Goal: Communication & Community: Answer question/provide support

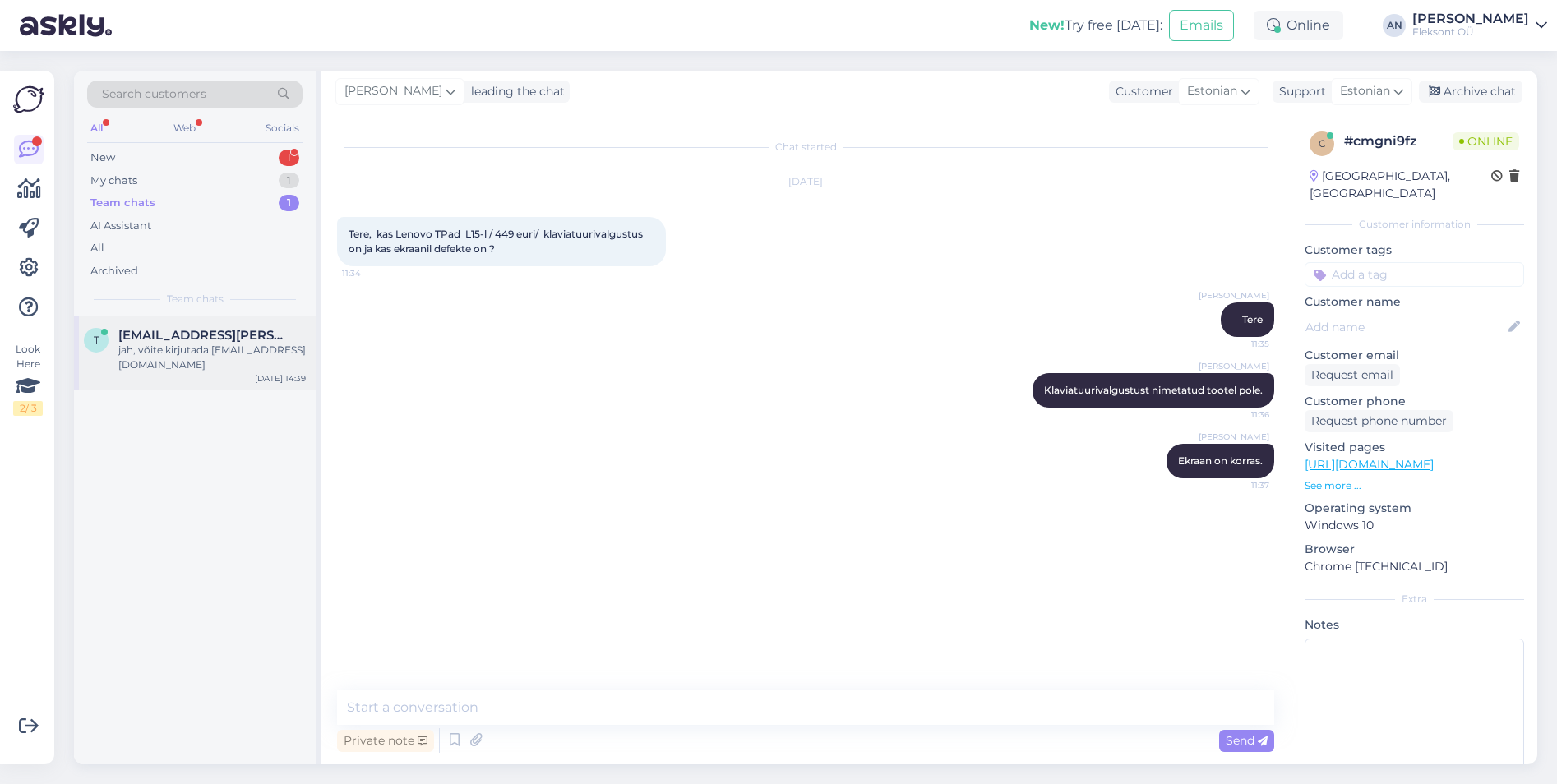
click at [195, 332] on span "[EMAIL_ADDRESS][PERSON_NAME][DOMAIN_NAME]" at bounding box center [204, 335] width 171 height 15
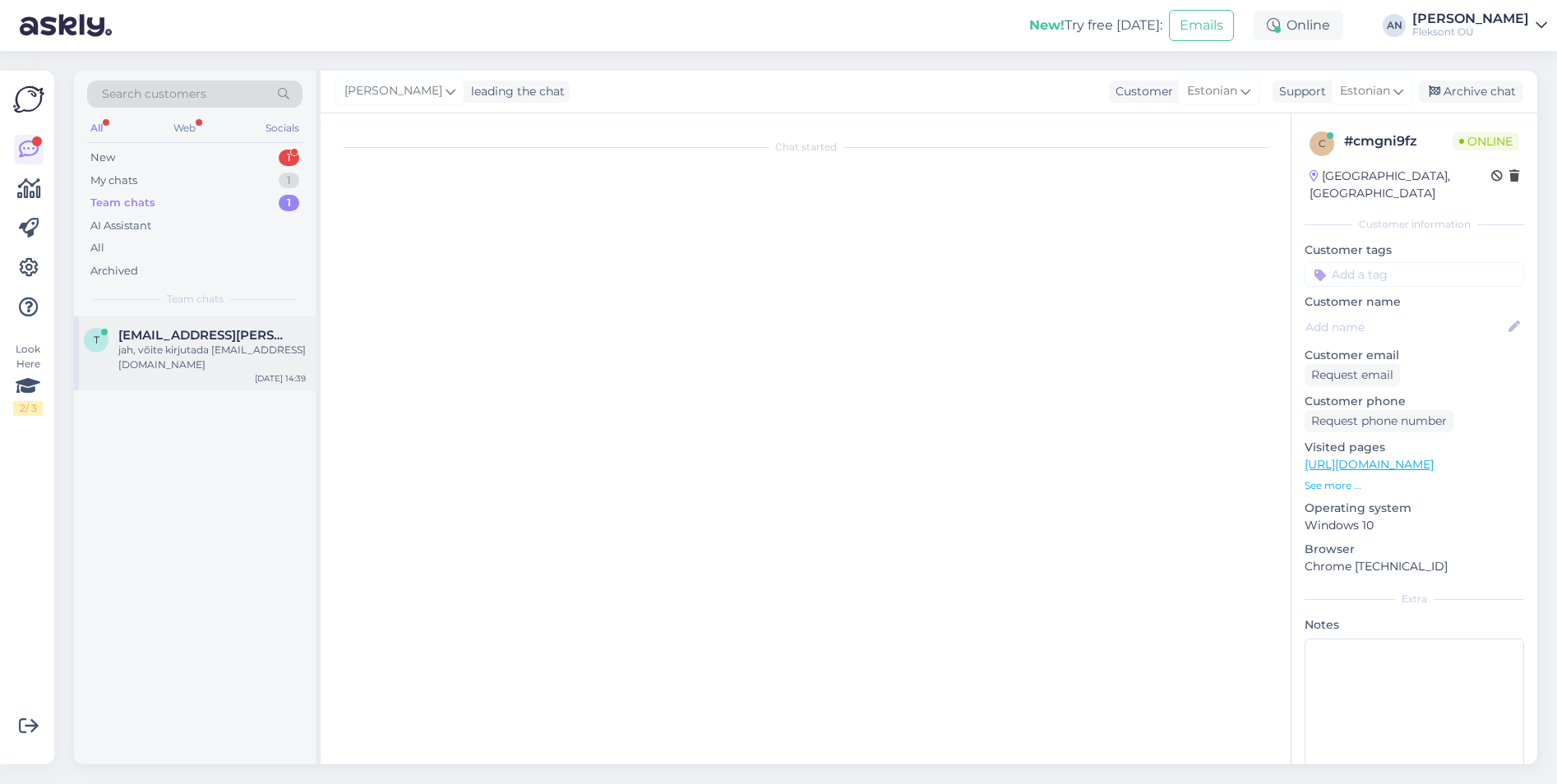
scroll to position [28, 0]
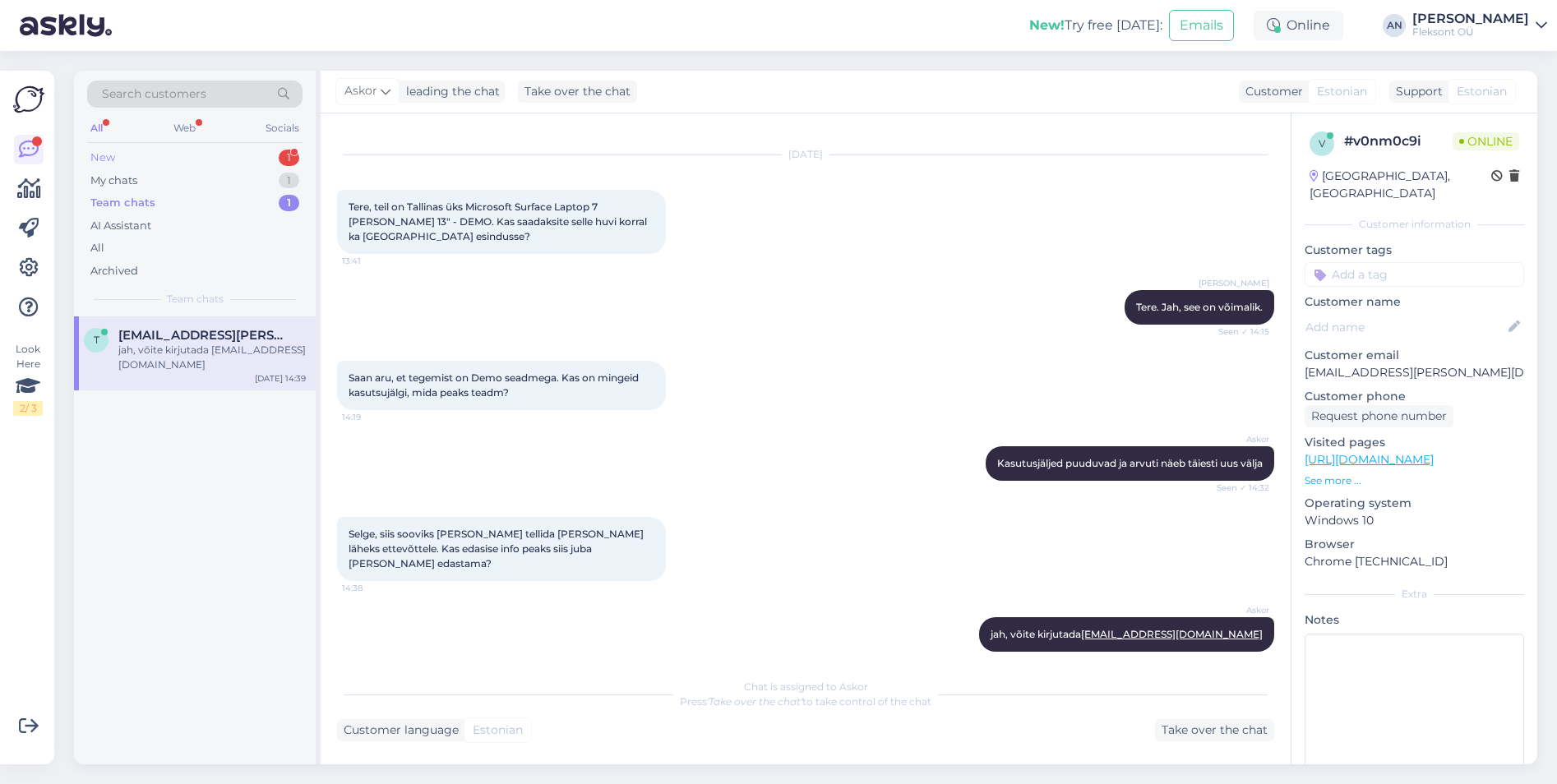
click at [124, 146] on div "New 1" at bounding box center [194, 157] width 216 height 23
click at [208, 346] on div "Tere, Sooviks osta uut laptopi. Kasutust saaks see enamasti tarkvara tööriistad…" at bounding box center [212, 358] width 187 height 30
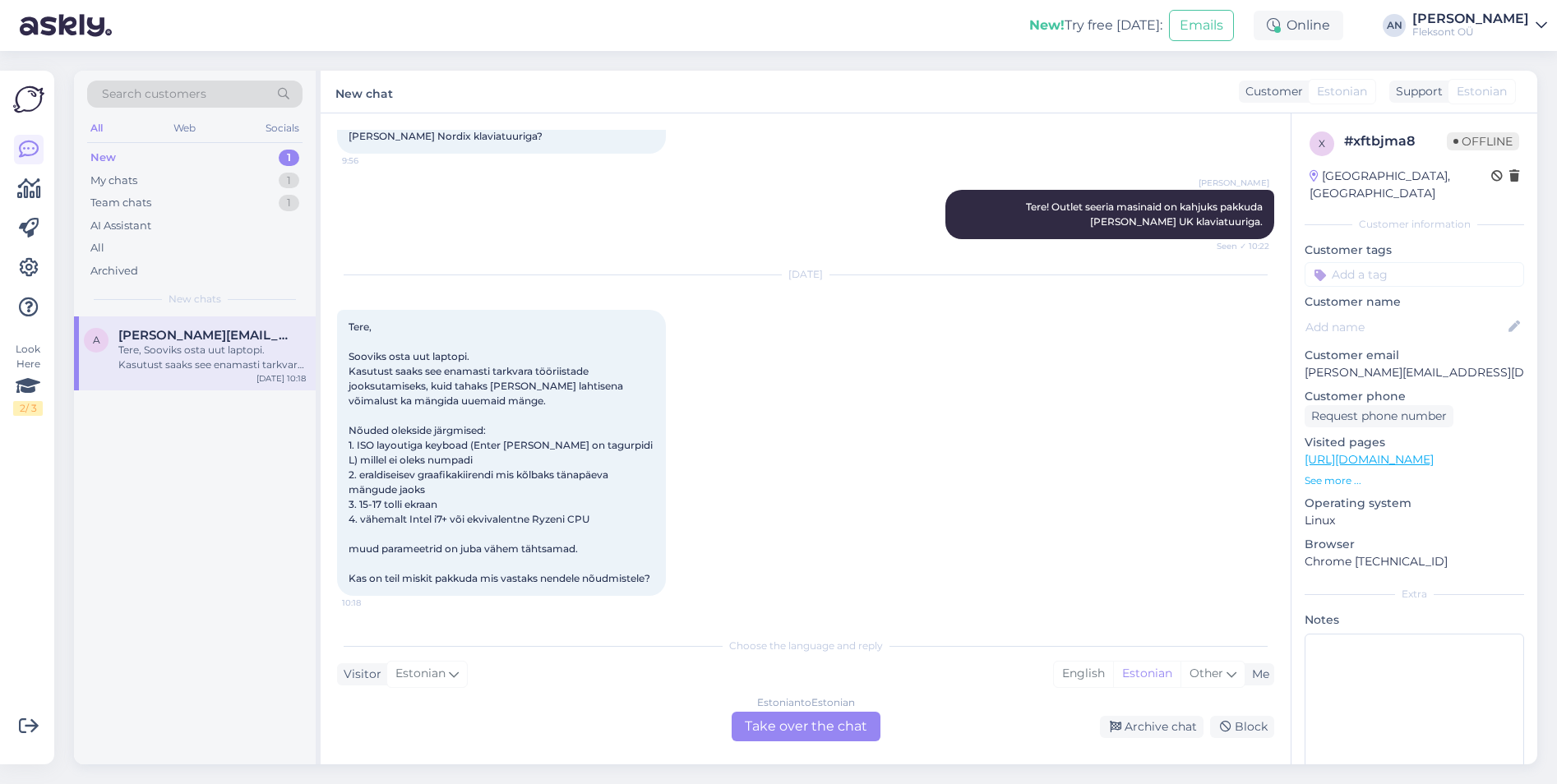
click at [554, 420] on div "Tere, Sooviks osta uut laptopi. Kasutust saaks see enamasti tarkvara tööriistad…" at bounding box center [502, 452] width 329 height 286
drag, startPoint x: 780, startPoint y: 725, endPoint x: 884, endPoint y: 619, distance: 148.5
click at [884, 619] on div "Chat started [DATE] [URL][DOMAIN_NAME] Kas seda läpakat oleks võimalik [PERSON_…" at bounding box center [805, 438] width 970 height 651
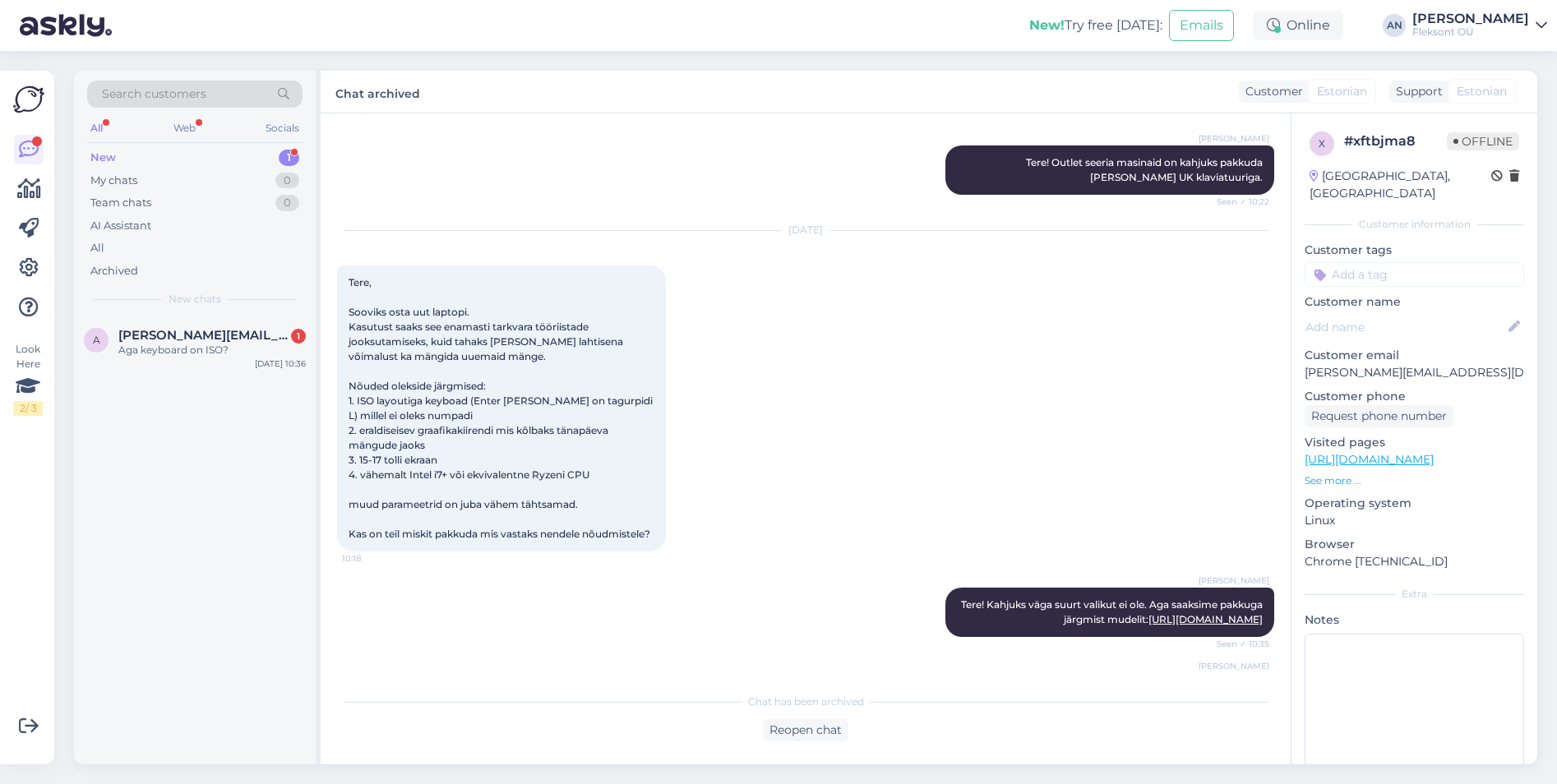
scroll to position [414, 0]
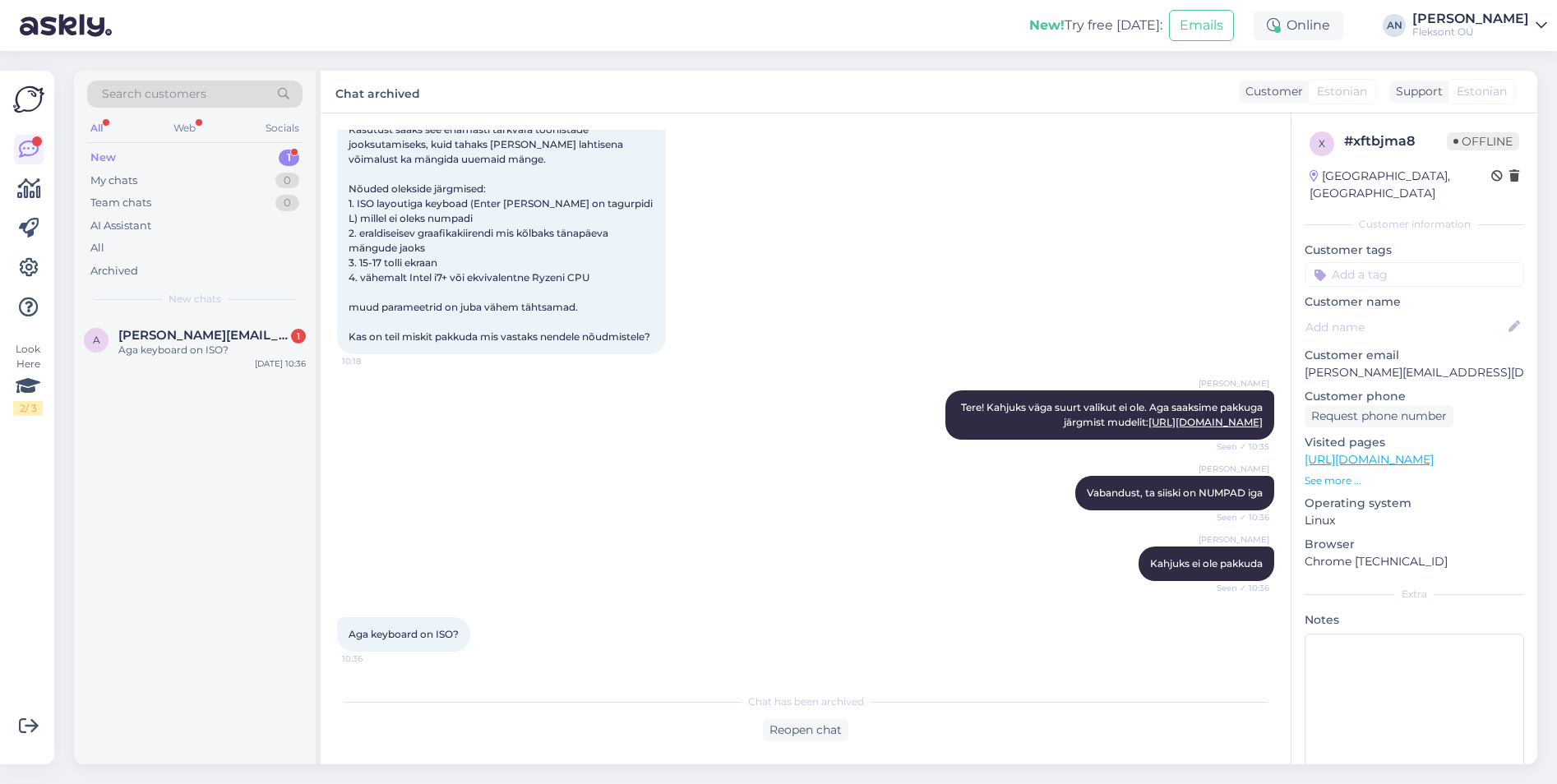
click at [520, 486] on div "[PERSON_NAME], ta siiski on NUMPAD iga Seen ✓ 10:36" at bounding box center [805, 493] width 937 height 71
click at [1176, 416] on link "[URL][DOMAIN_NAME]" at bounding box center [1205, 422] width 114 height 13
click at [156, 345] on div "Aga keyboard on ISO?" at bounding box center [212, 350] width 187 height 15
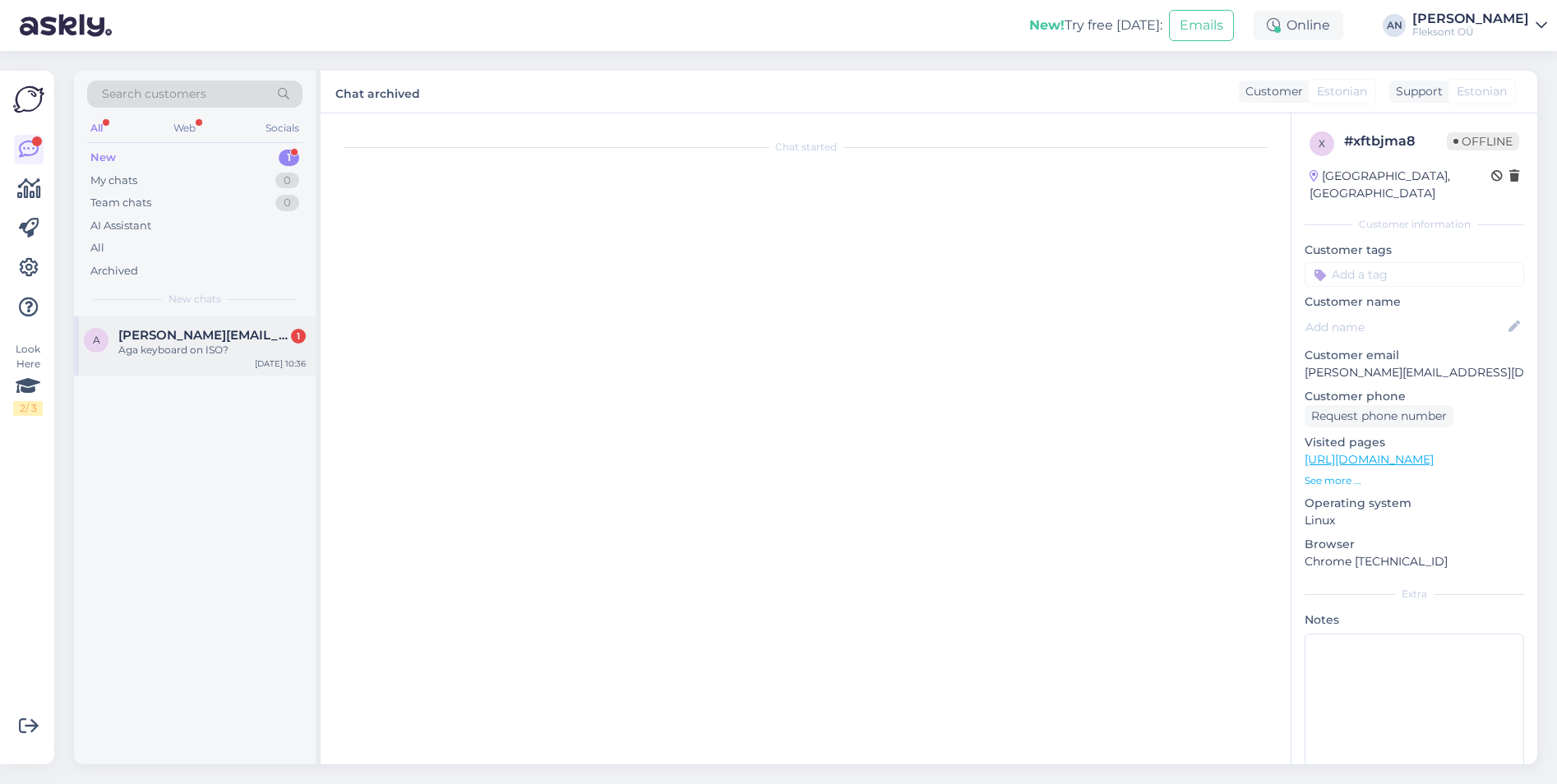
scroll to position [469, 0]
